Goal: Task Accomplishment & Management: Manage account settings

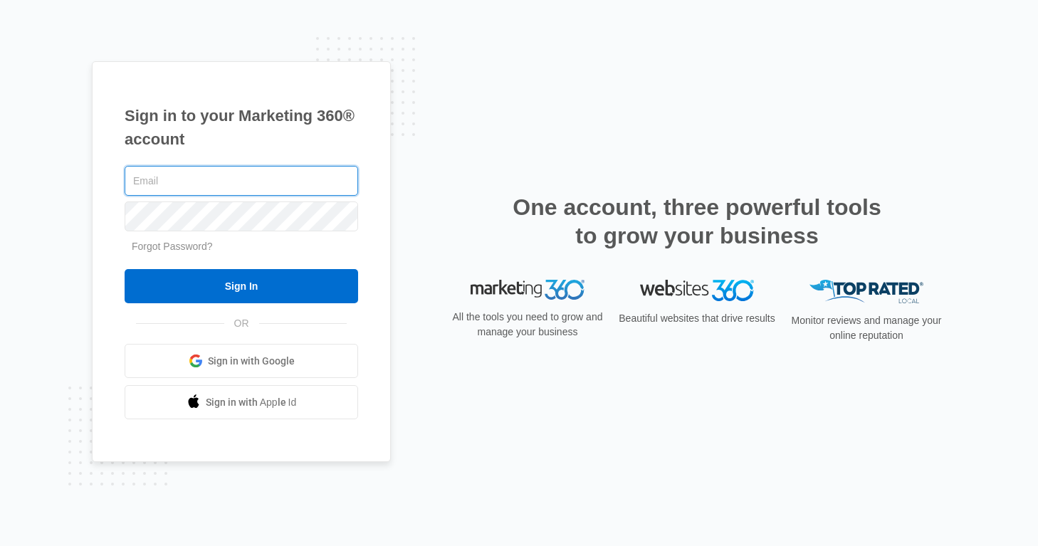
type input "[PERSON_NAME][EMAIL_ADDRESS][PERSON_NAME][DOMAIN_NAME]"
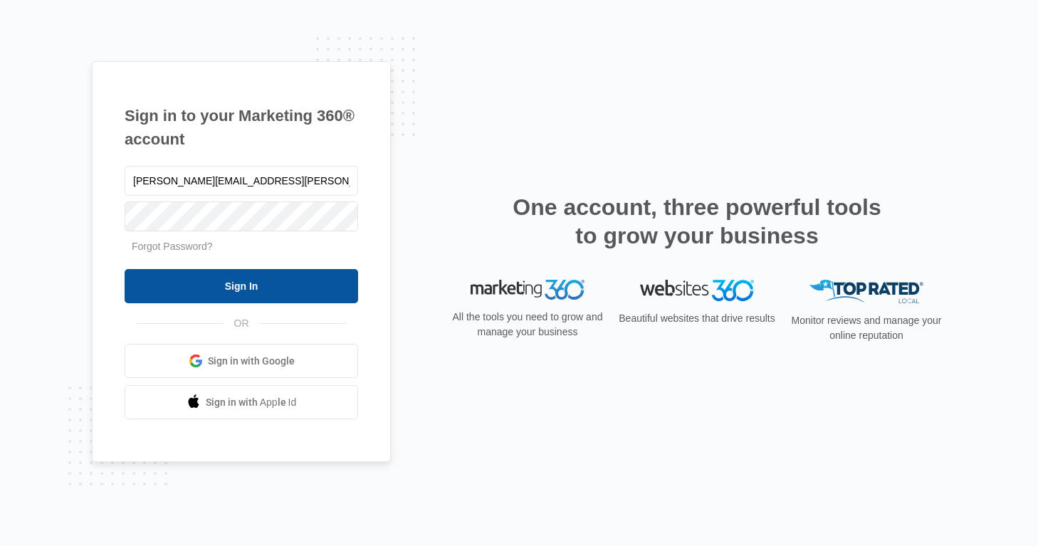
click at [266, 278] on input "Sign In" at bounding box center [242, 286] width 234 height 34
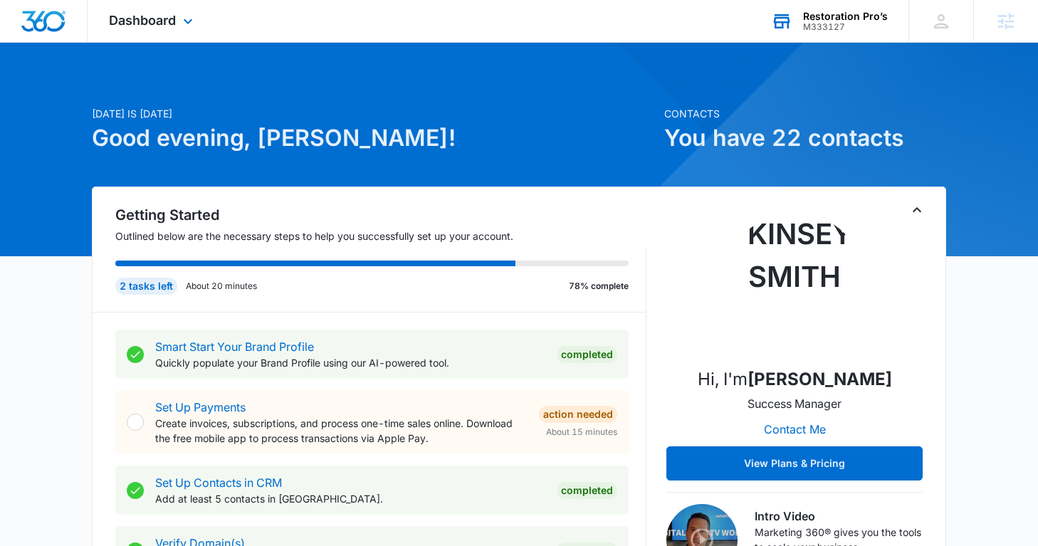
click at [819, 18] on div "Restoration Pro’s" at bounding box center [845, 16] width 85 height 11
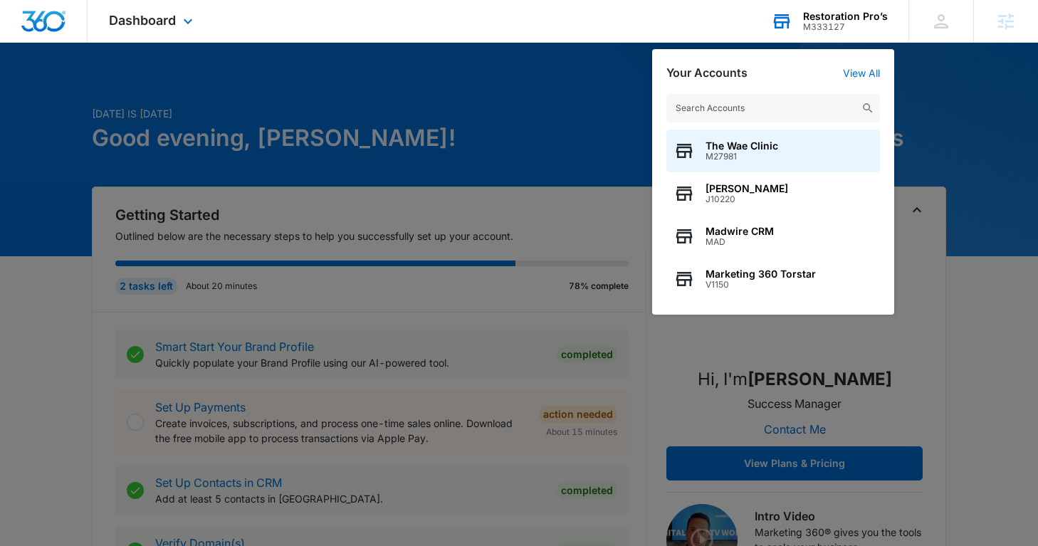
type input "m"
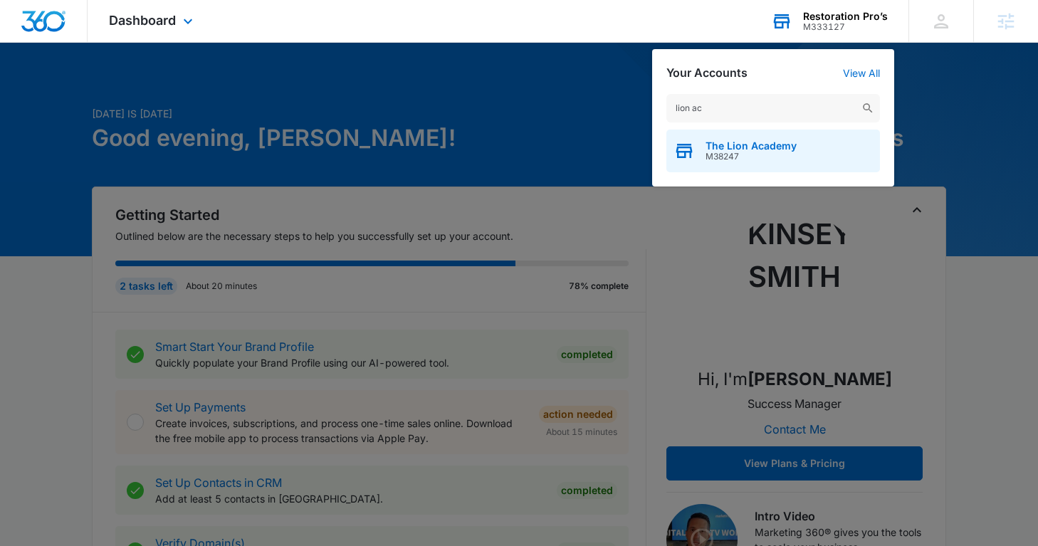
type input "lion ac"
click at [756, 145] on span "The Lion Academy" at bounding box center [751, 145] width 91 height 11
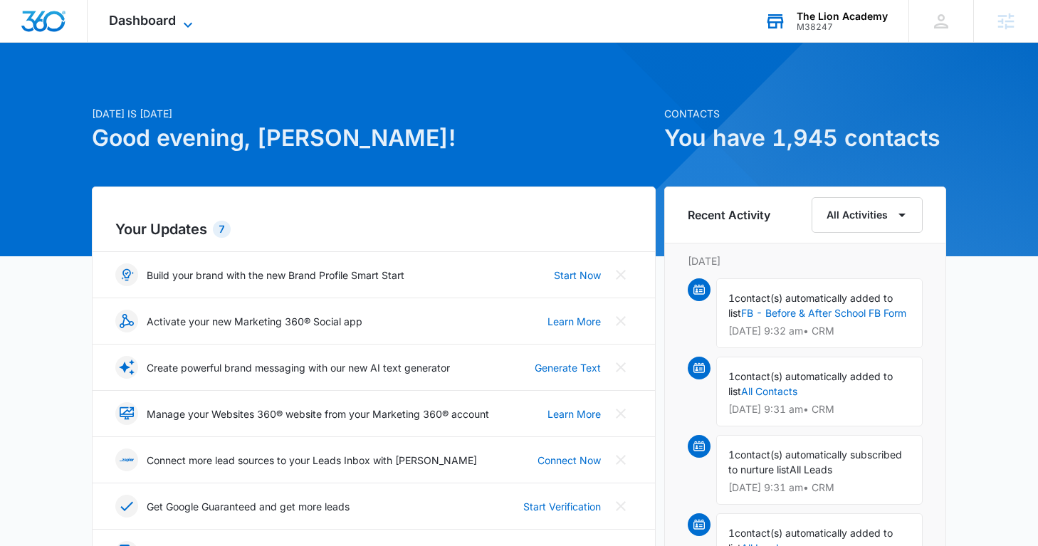
click at [151, 22] on span "Dashboard" at bounding box center [142, 20] width 67 height 15
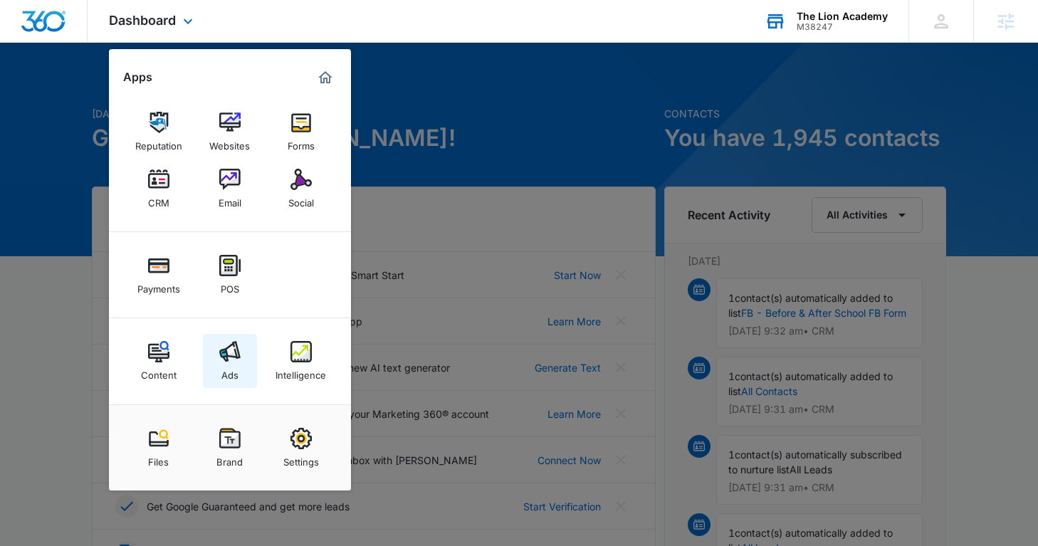
click at [239, 358] on img at bounding box center [229, 351] width 21 height 21
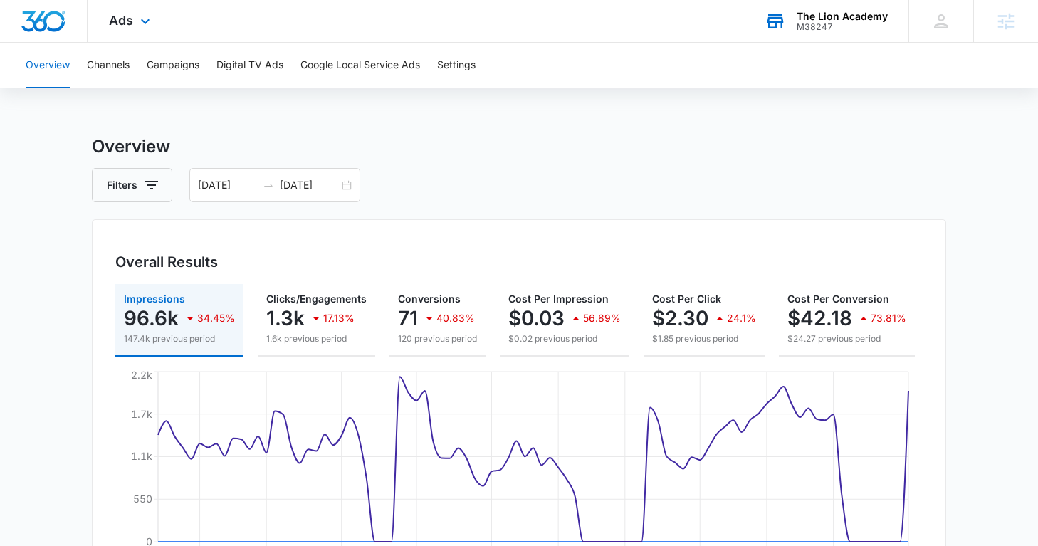
click at [157, 29] on div "Ads Apps Reputation Websites Forms CRM Email Social Payments POS Content Ads In…" at bounding box center [132, 21] width 88 height 42
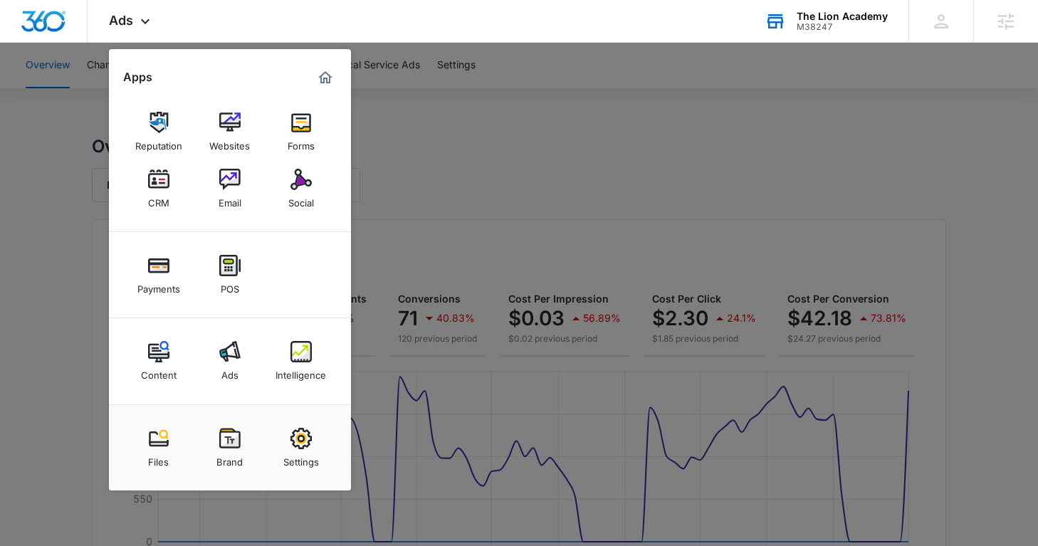
click at [457, 147] on div at bounding box center [519, 273] width 1038 height 546
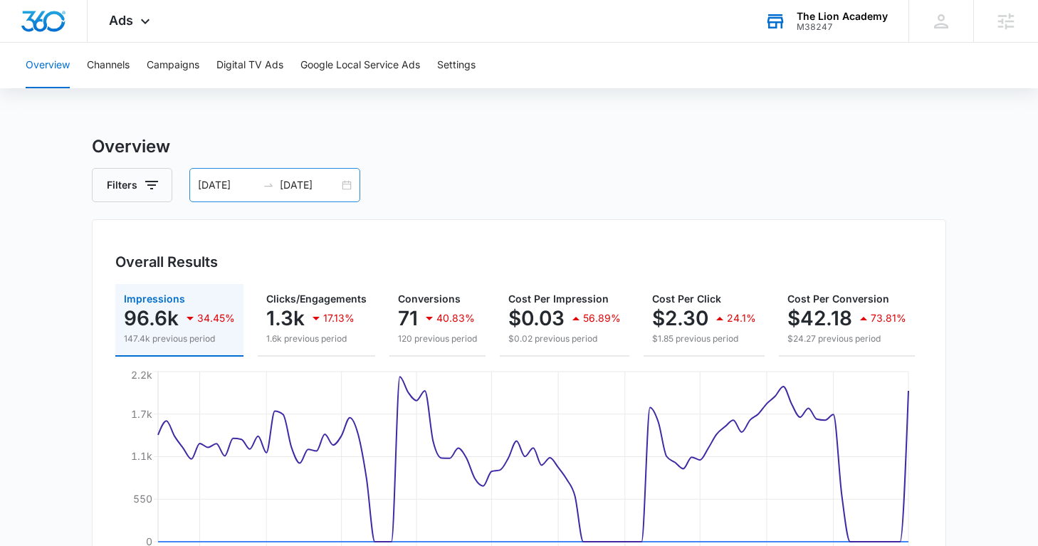
click at [336, 173] on div "[DATE] [DATE]" at bounding box center [274, 185] width 171 height 34
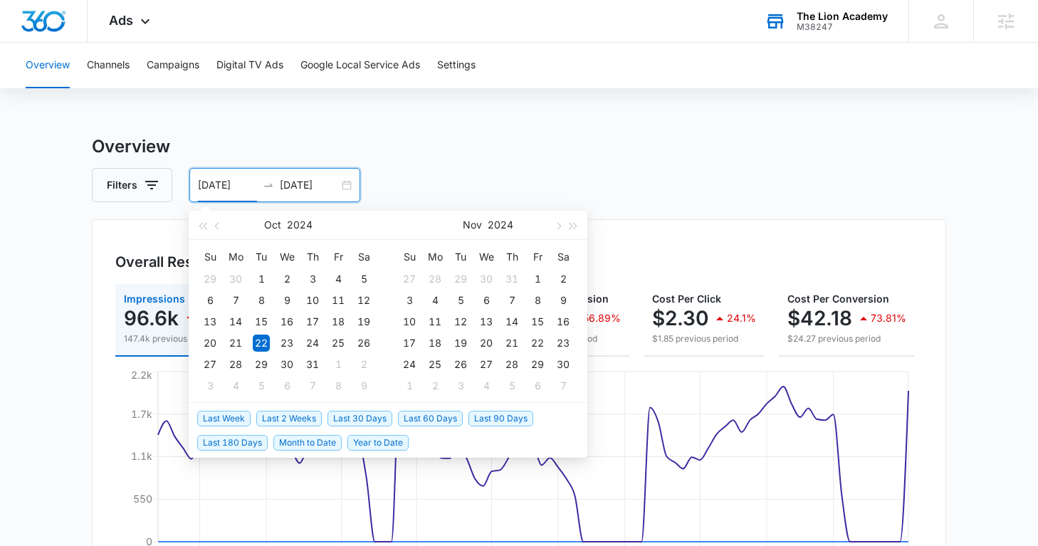
click at [357, 418] on span "Last 30 Days" at bounding box center [360, 419] width 65 height 16
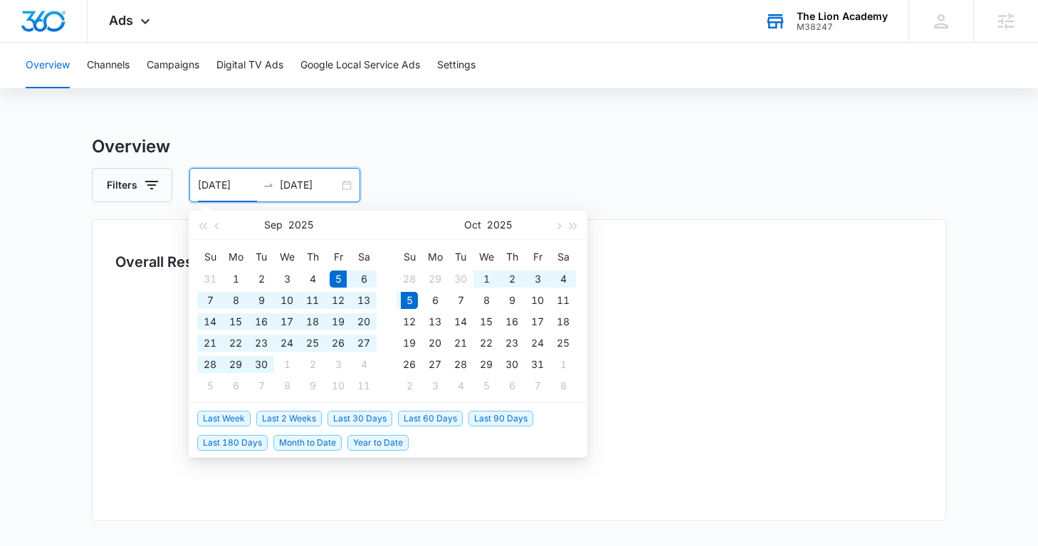
type input "[DATE]"
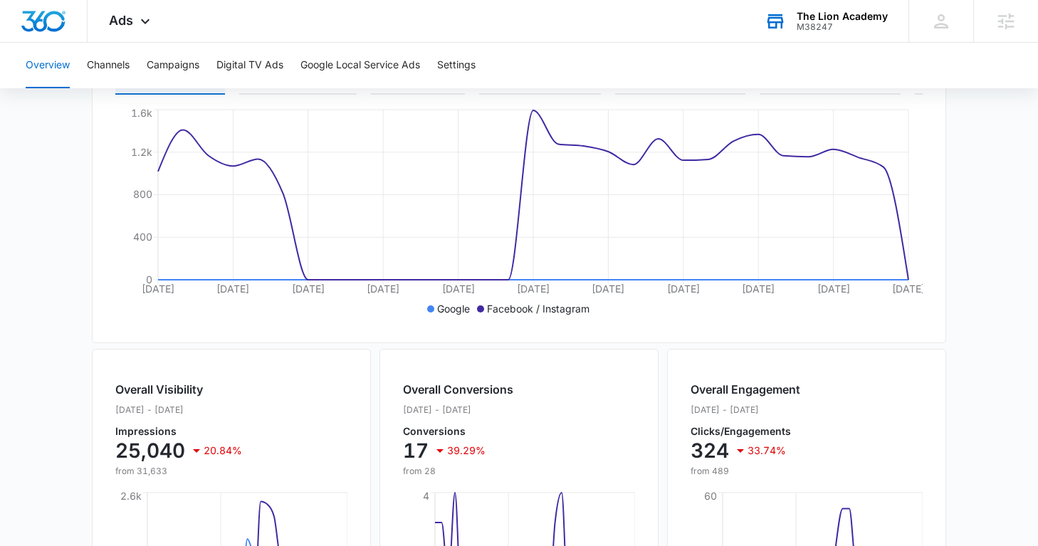
scroll to position [610, 0]
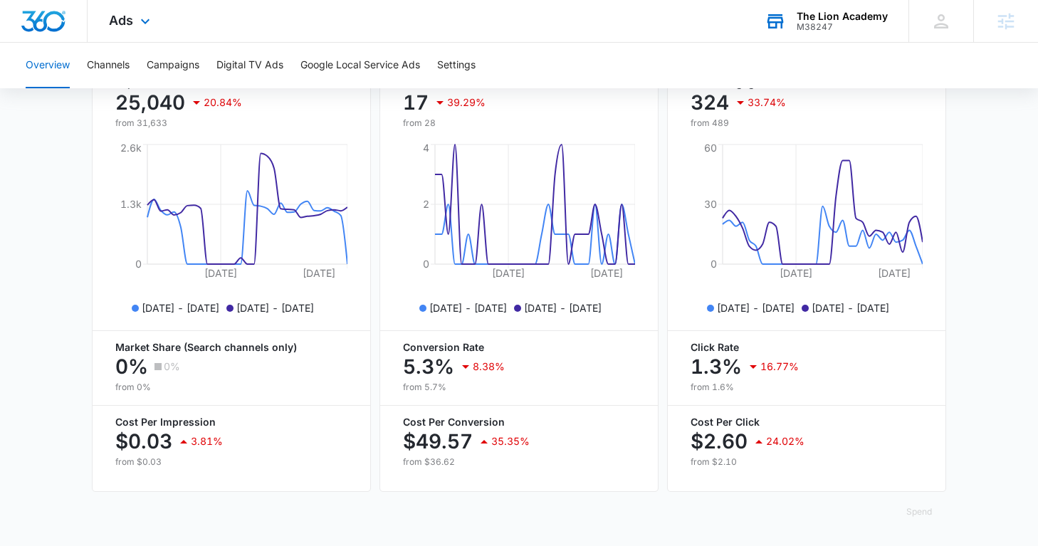
click at [158, 9] on div "Ads Apps Reputation Websites Forms CRM Email Social Payments POS Content Ads In…" at bounding box center [132, 21] width 88 height 42
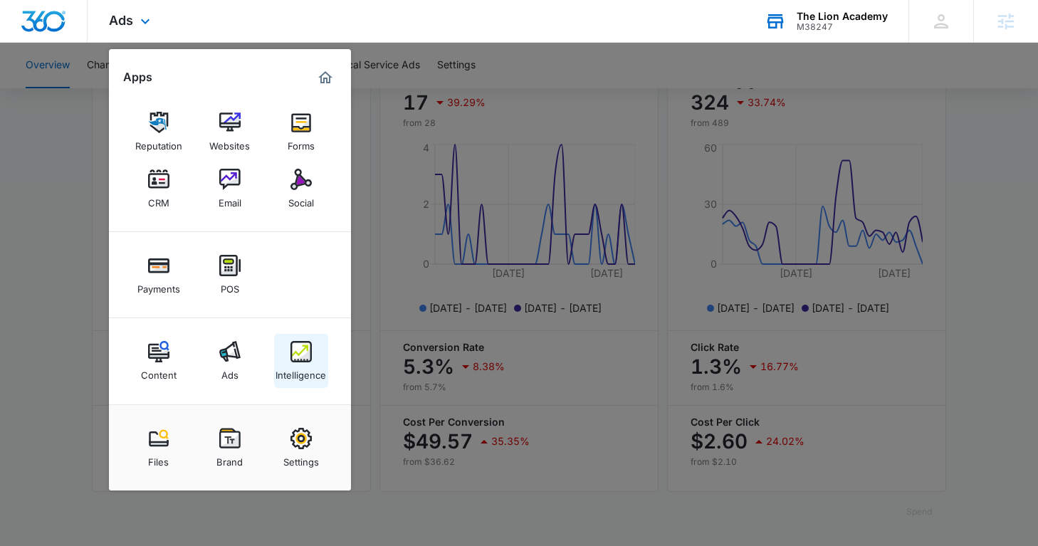
click at [291, 363] on img at bounding box center [301, 351] width 21 height 21
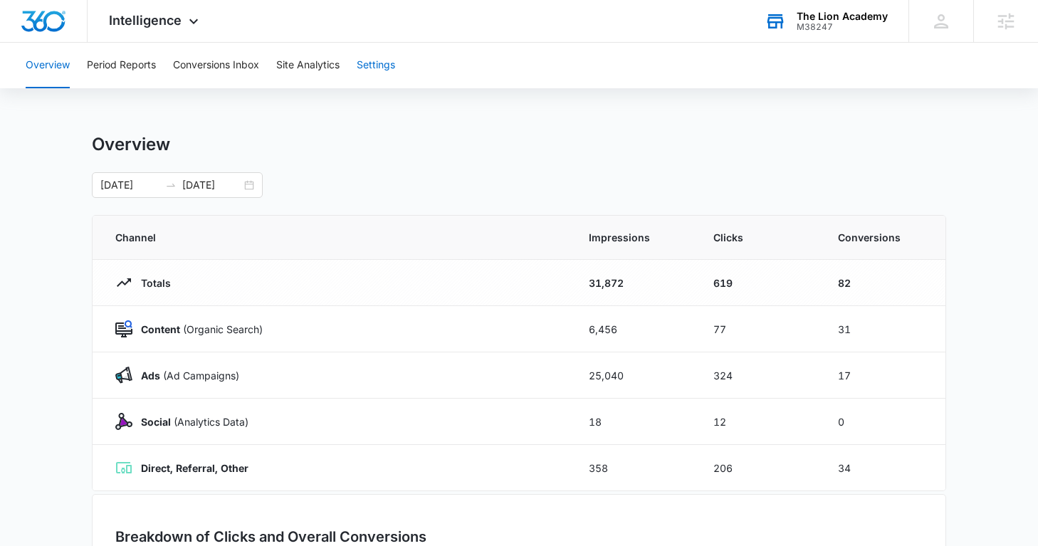
click at [377, 66] on button "Settings" at bounding box center [376, 66] width 38 height 46
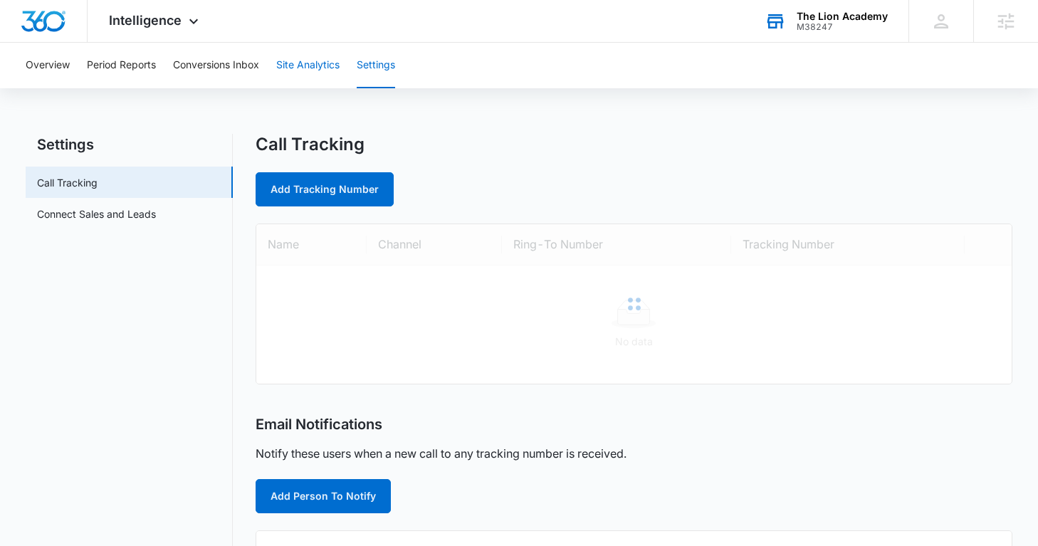
click at [296, 63] on button "Site Analytics" at bounding box center [307, 66] width 63 height 46
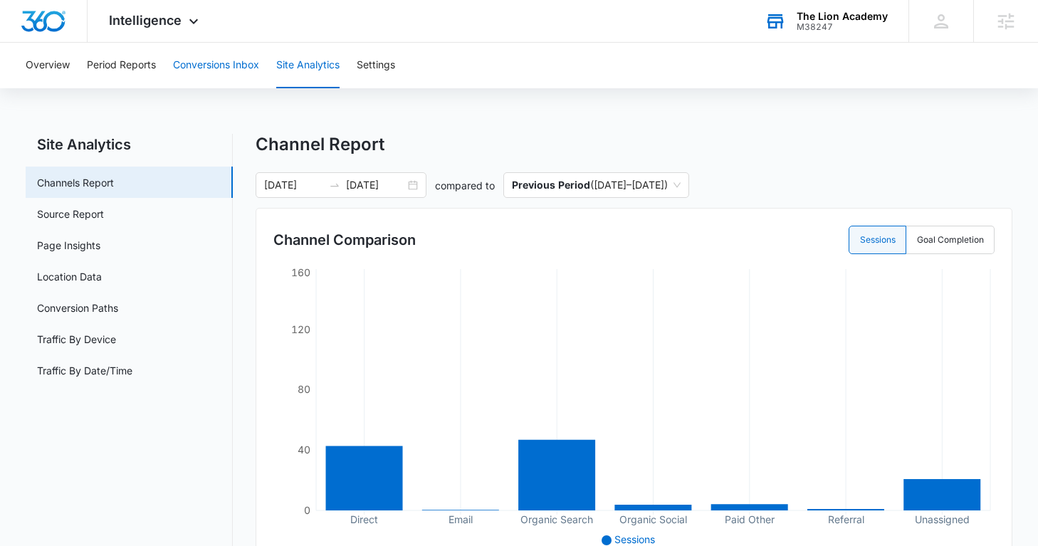
click at [199, 58] on button "Conversions Inbox" at bounding box center [216, 66] width 86 height 46
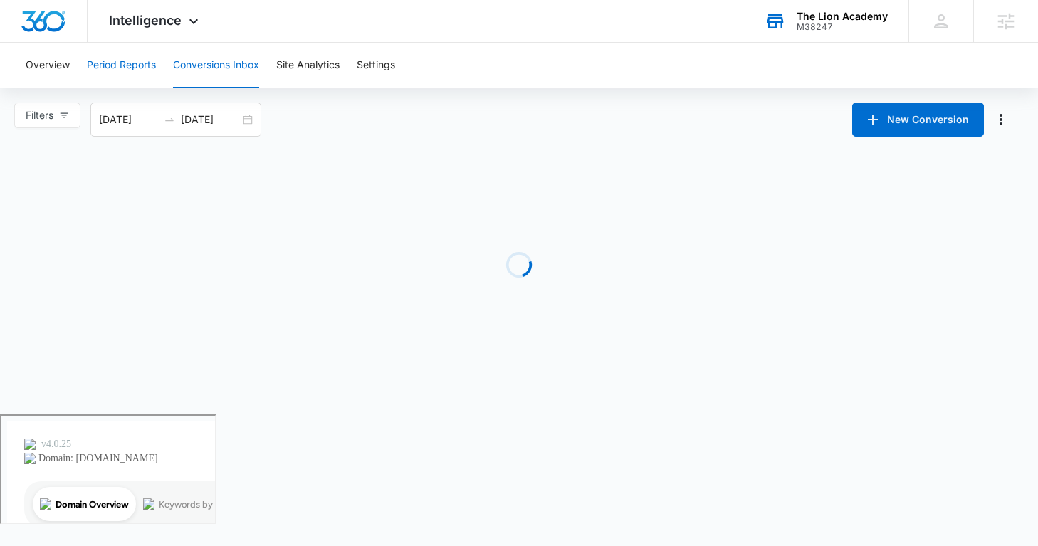
click at [108, 61] on button "Period Reports" at bounding box center [121, 66] width 69 height 46
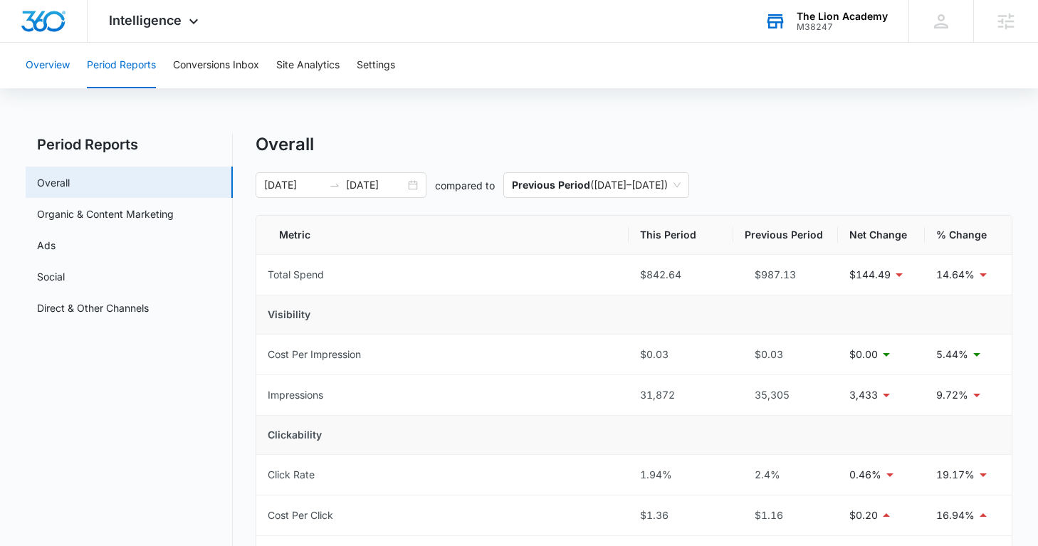
click at [48, 68] on button "Overview" at bounding box center [48, 66] width 44 height 46
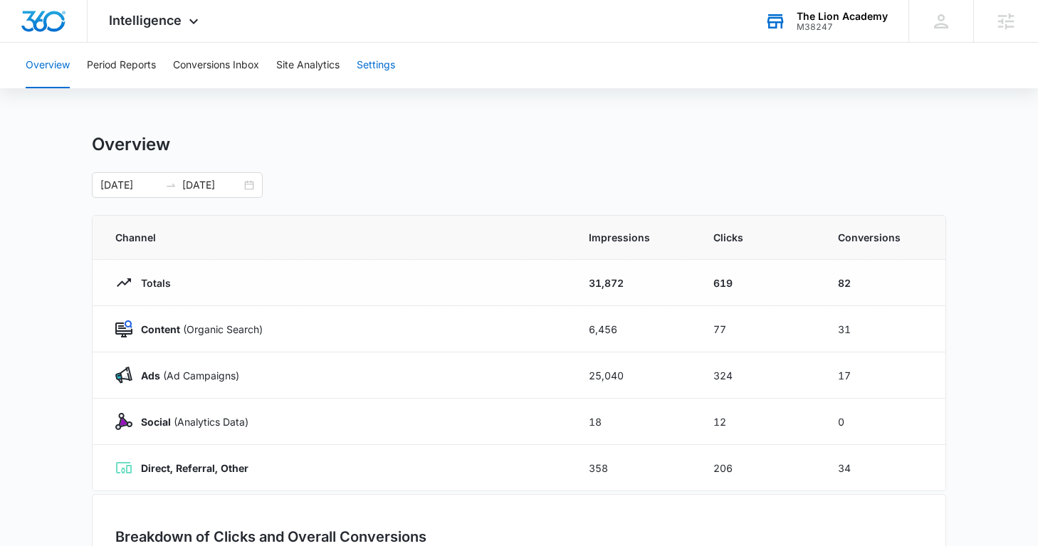
click at [373, 66] on button "Settings" at bounding box center [376, 66] width 38 height 46
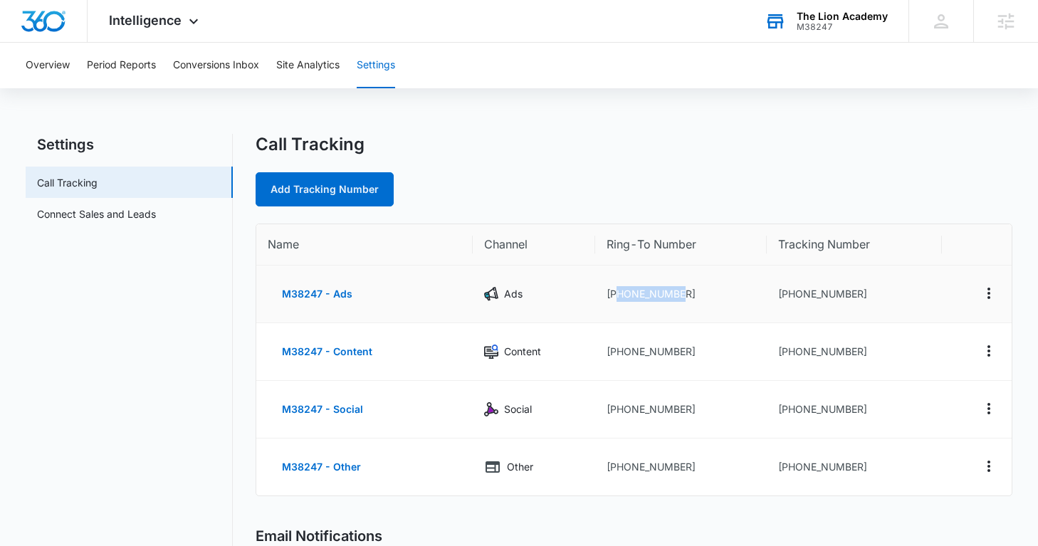
drag, startPoint x: 689, startPoint y: 300, endPoint x: 618, endPoint y: 300, distance: 71.2
click at [618, 300] on td "[PHONE_NUMBER]" at bounding box center [681, 295] width 172 height 58
drag, startPoint x: 872, startPoint y: 296, endPoint x: 788, endPoint y: 296, distance: 84.0
click at [788, 296] on td "[PHONE_NUMBER]" at bounding box center [854, 295] width 175 height 58
copy td "4432697475"
